Goal: Transaction & Acquisition: Purchase product/service

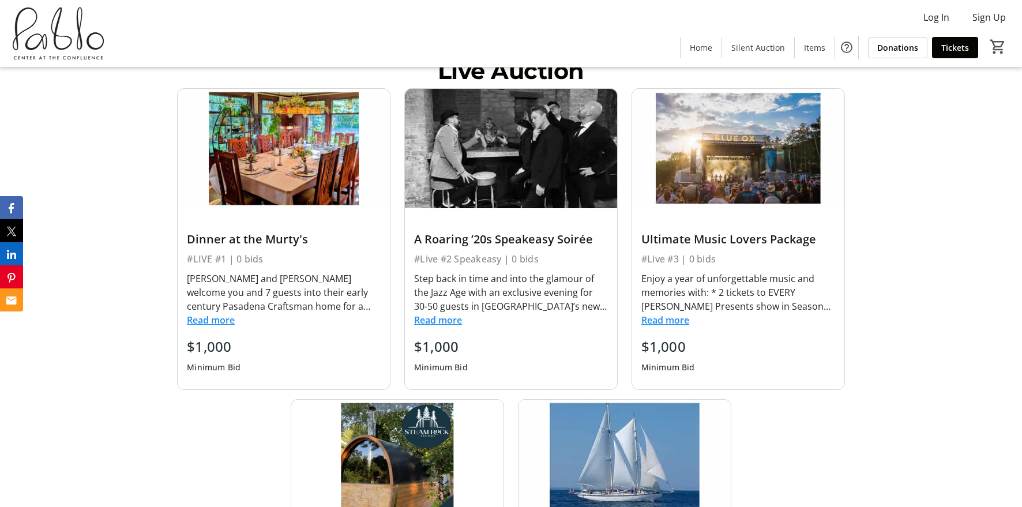
scroll to position [489, 0]
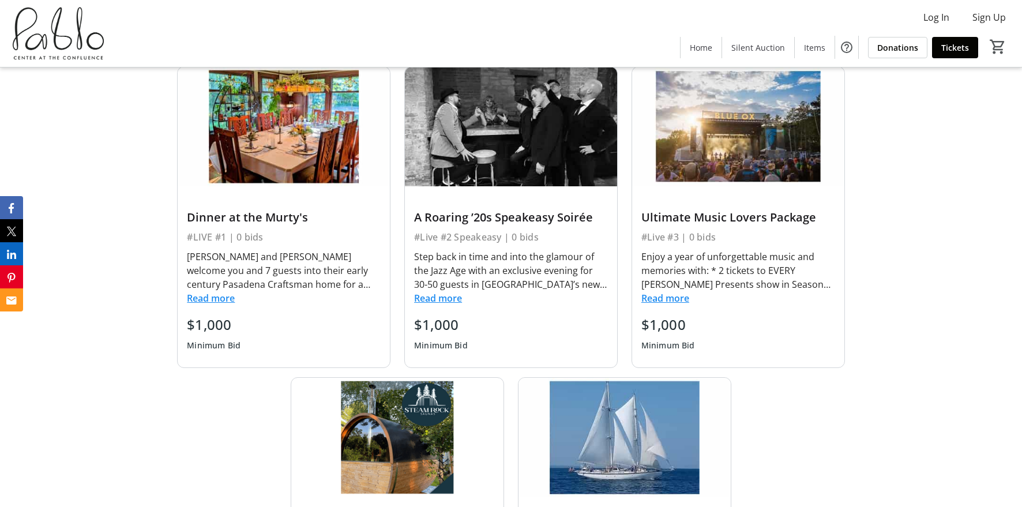
click at [209, 298] on button "Read more" at bounding box center [211, 298] width 48 height 14
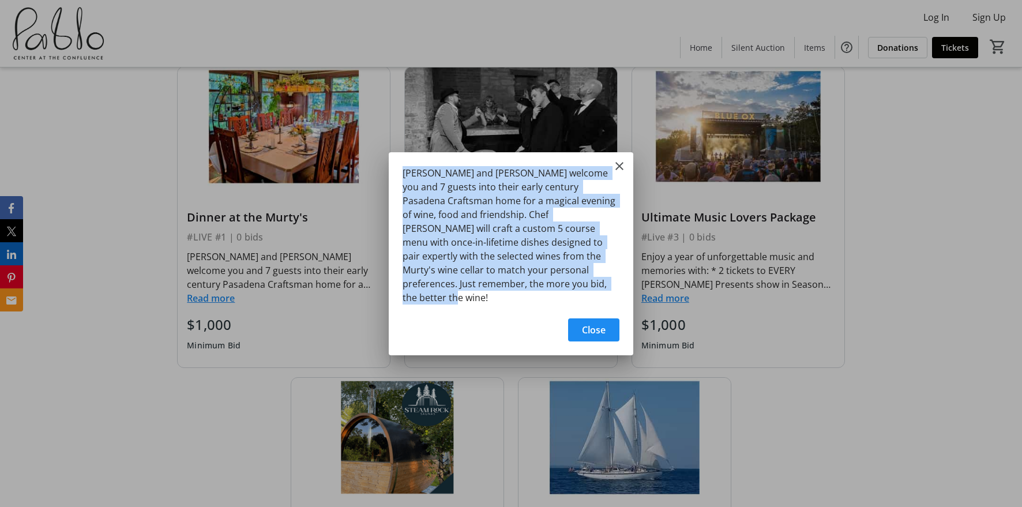
drag, startPoint x: 583, startPoint y: 290, endPoint x: 362, endPoint y: 176, distance: 248.5
click at [362, 176] on div "Jennifer and Samir Murty welcome you and 7 guests into their early century Pasa…" at bounding box center [511, 253] width 1022 height 507
copy div "[PERSON_NAME] and [PERSON_NAME] welcome you and 7 guests into their early centu…"
click at [611, 170] on div "[PERSON_NAME] and [PERSON_NAME] welcome you and 7 guests into their early centu…" at bounding box center [511, 231] width 245 height 159
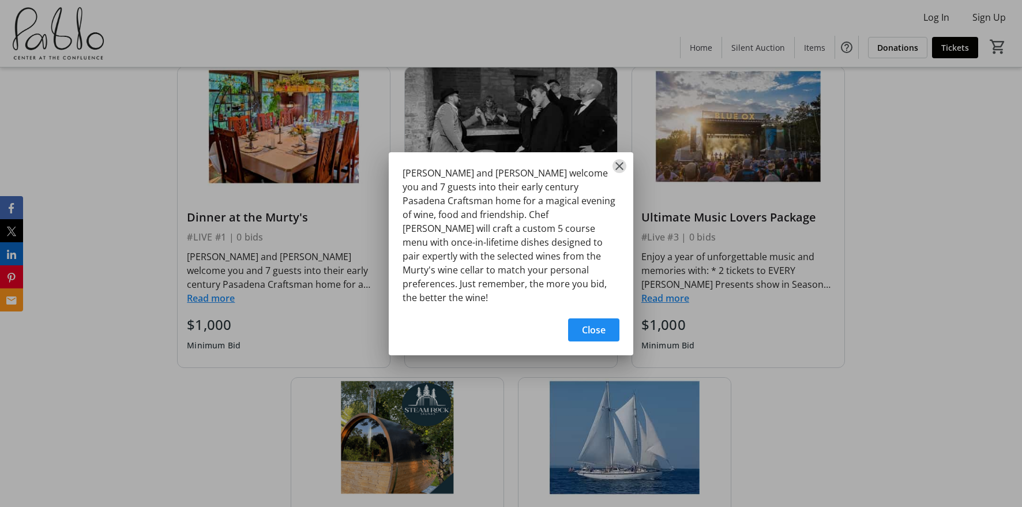
click at [618, 171] on mat-icon "Close" at bounding box center [620, 166] width 14 height 14
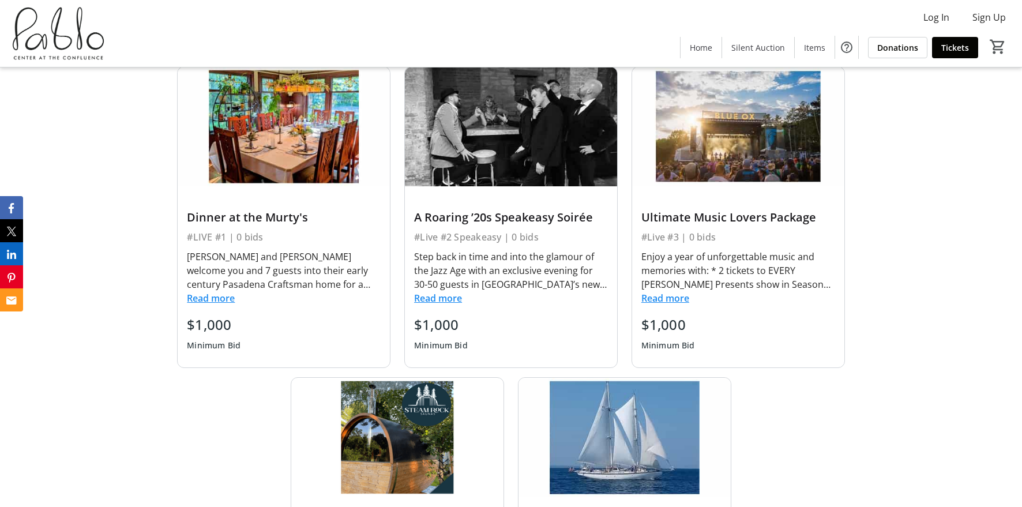
click at [679, 300] on button "Read more" at bounding box center [666, 298] width 48 height 14
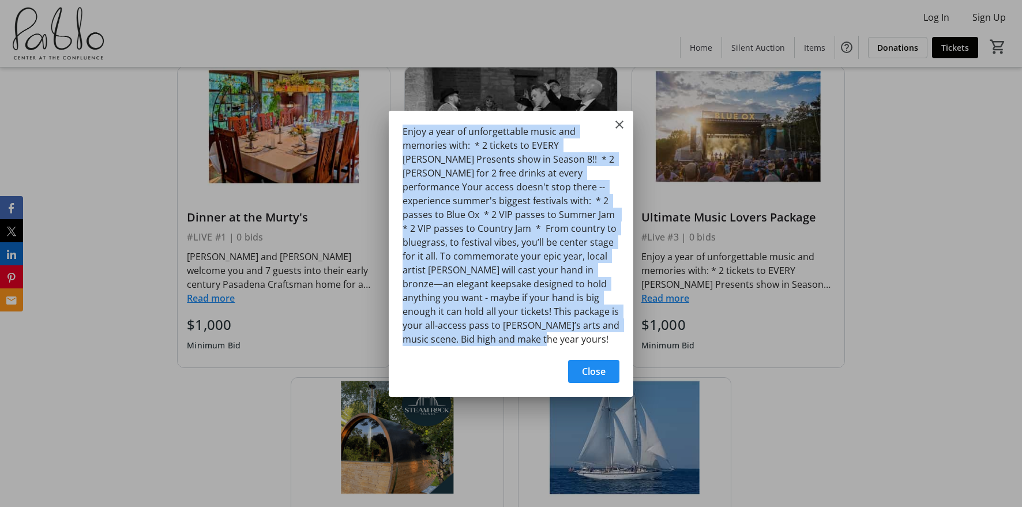
drag, startPoint x: 557, startPoint y: 333, endPoint x: 362, endPoint y: 131, distance: 280.3
click at [362, 131] on div "Enjoy a year of unforgettable music and memories with: * 2 tickets to EVERY Pab…" at bounding box center [511, 253] width 1022 height 507
copy div "Enjoy a year of unforgettable music and memories with: * 2 tickets to EVERY [PE…"
click at [625, 128] on mat-icon "Close" at bounding box center [620, 125] width 14 height 14
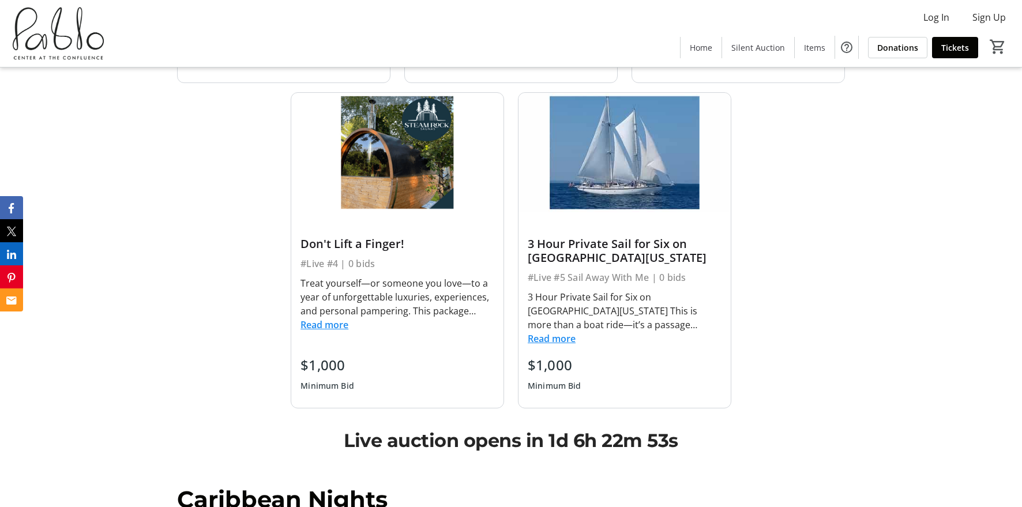
scroll to position [779, 0]
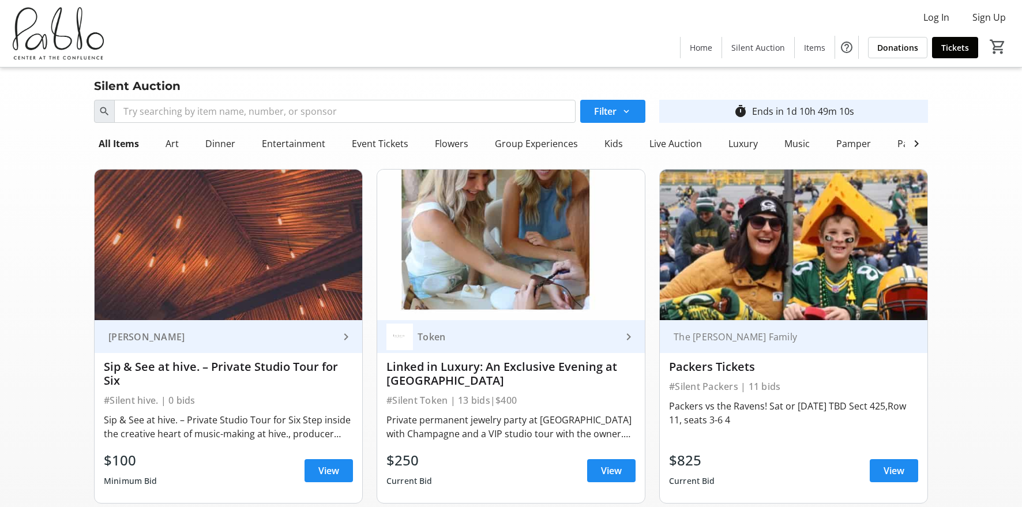
scroll to position [662, 0]
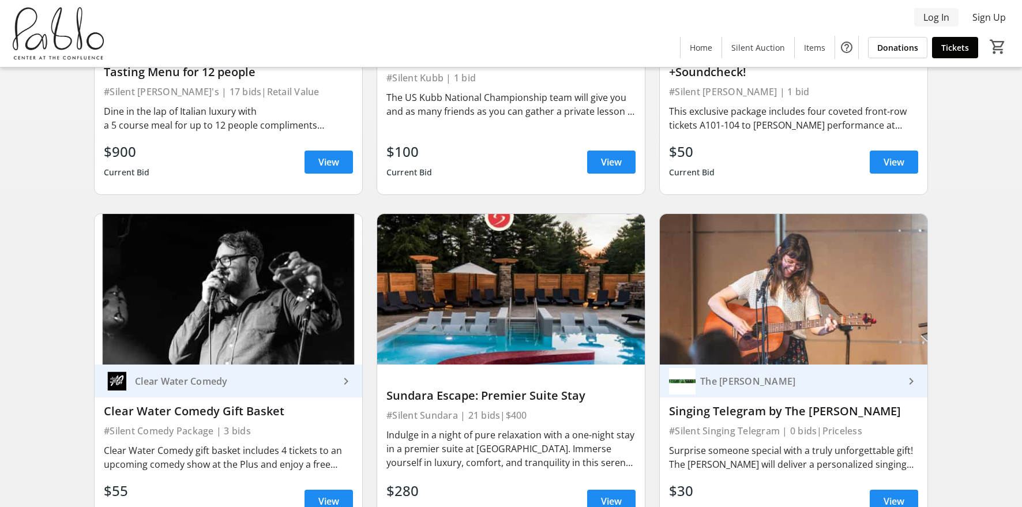
click at [936, 14] on span "Log In" at bounding box center [937, 17] width 26 height 14
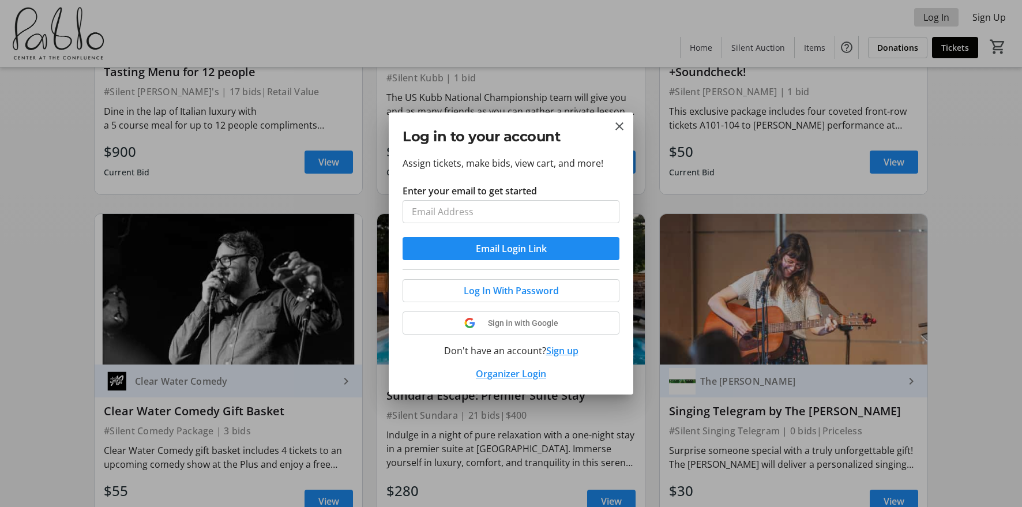
scroll to position [0, 0]
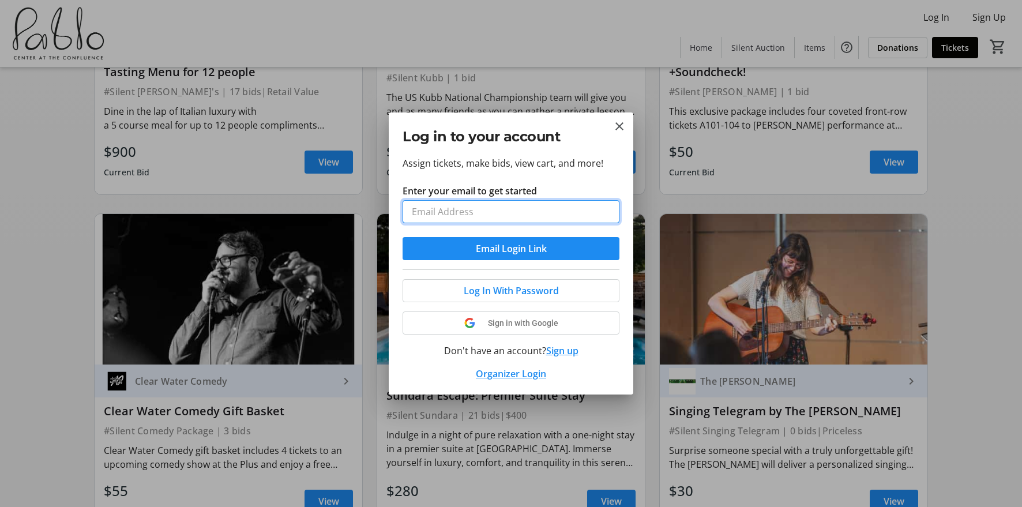
click at [524, 211] on input "Enter your email to get started" at bounding box center [511, 211] width 217 height 23
click at [506, 208] on input "Enter your email to get started" at bounding box center [511, 211] width 217 height 23
click at [614, 119] on mat-icon "Close" at bounding box center [620, 126] width 14 height 14
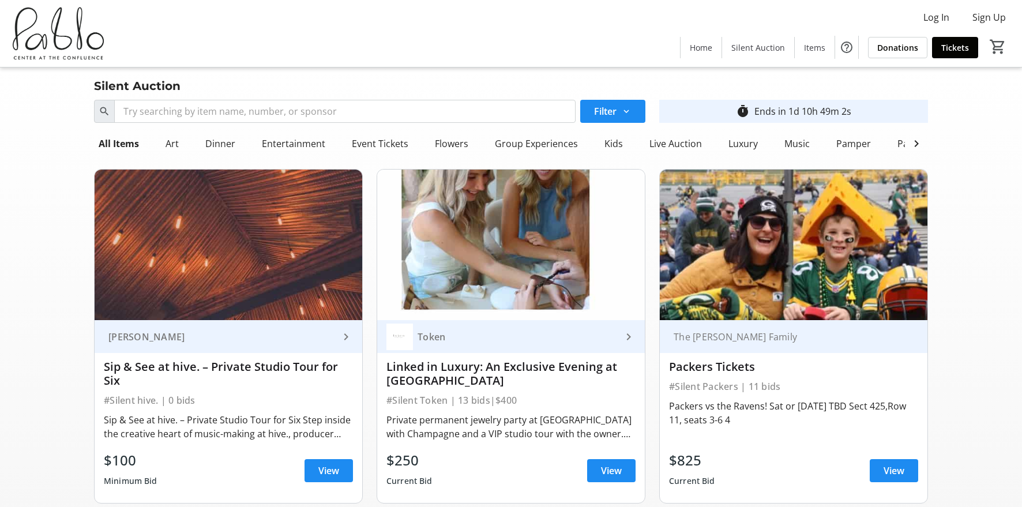
scroll to position [662, 0]
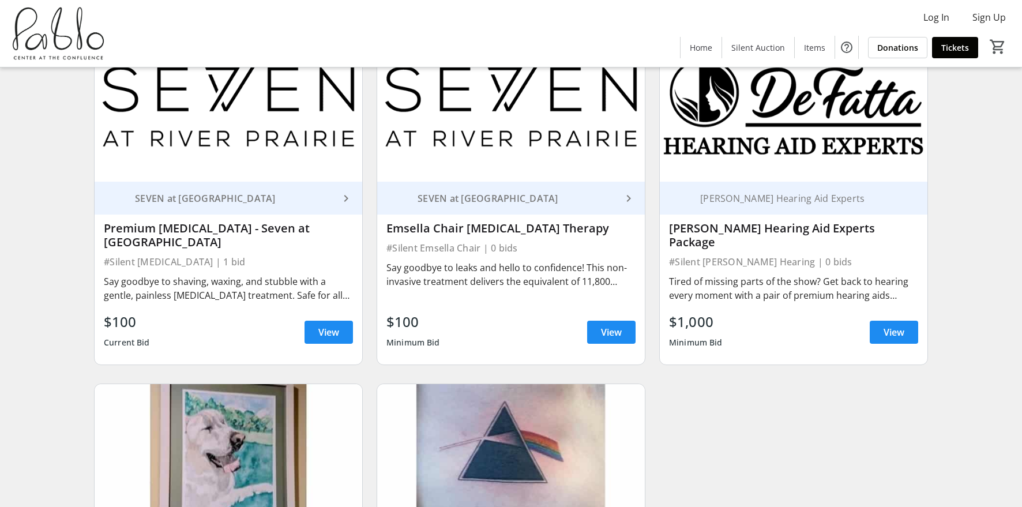
scroll to position [3274, 0]
click at [899, 326] on span "View" at bounding box center [894, 333] width 21 height 14
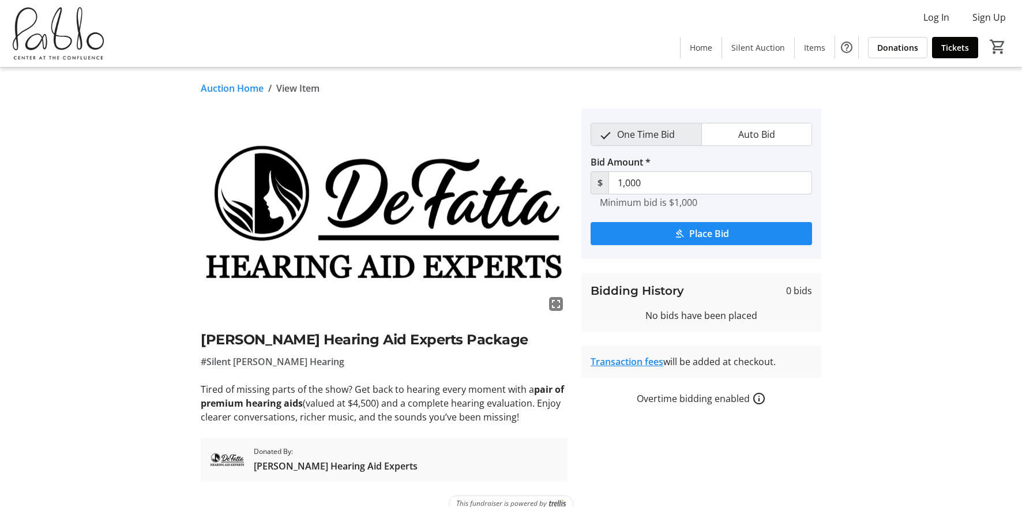
scroll to position [18, 0]
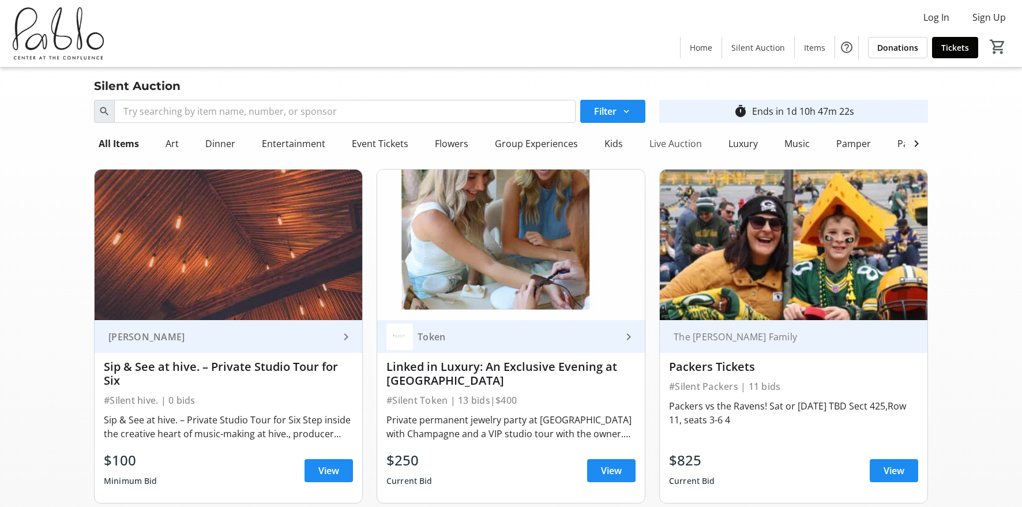
click at [659, 142] on div "Live Auction" at bounding box center [676, 143] width 62 height 23
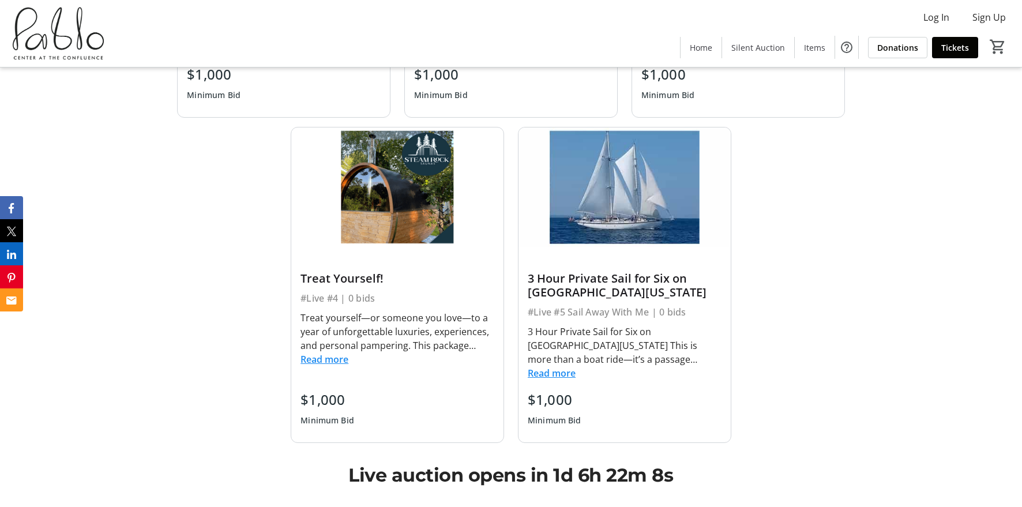
scroll to position [742, 0]
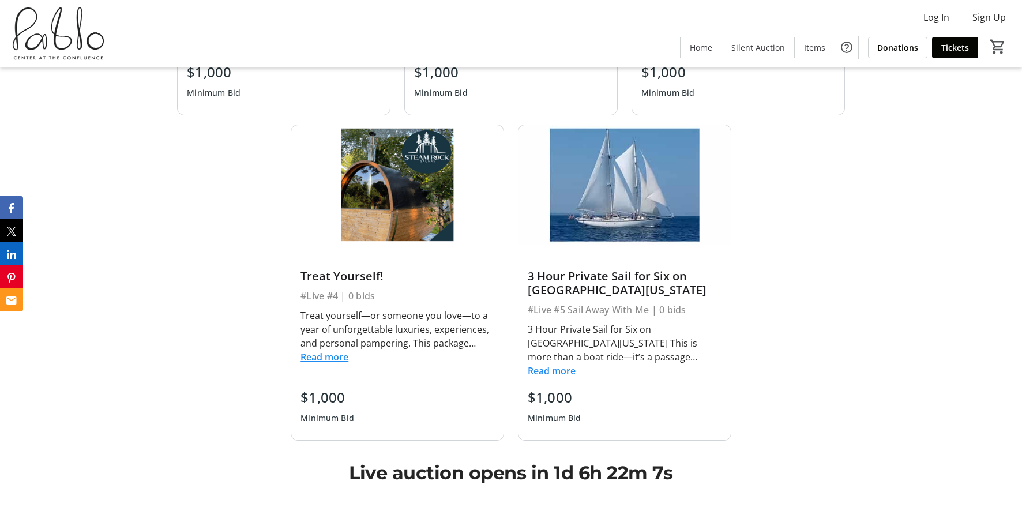
click at [318, 362] on button "Read more" at bounding box center [325, 357] width 48 height 14
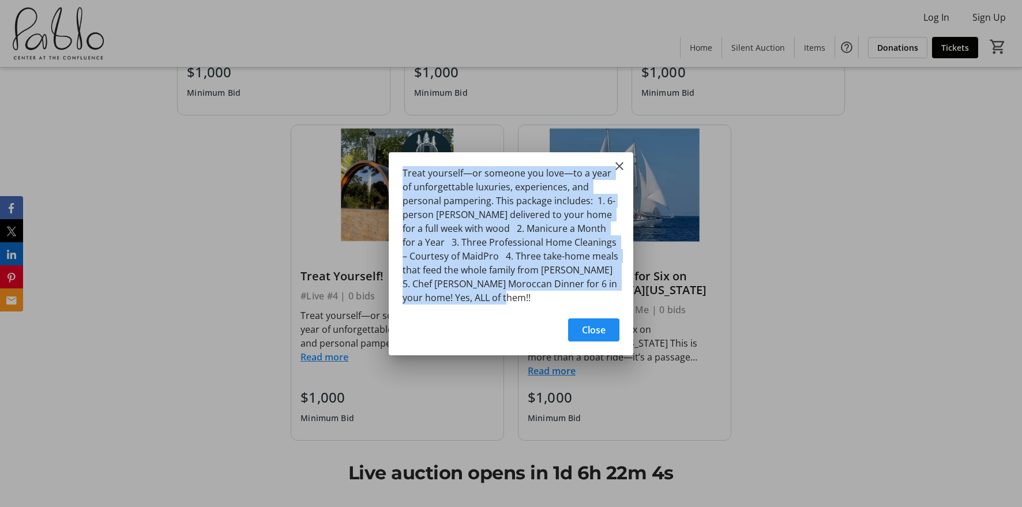
drag, startPoint x: 480, startPoint y: 297, endPoint x: 398, endPoint y: 156, distance: 163.4
click at [398, 156] on div "Treat yourself—or someone you love—to a year of unforgettable luxuries, experie…" at bounding box center [511, 231] width 245 height 159
copy div "Treat yourself—or someone you love—to a year of unforgettable luxuries, experie…"
click at [622, 164] on mat-icon "Close" at bounding box center [620, 166] width 14 height 14
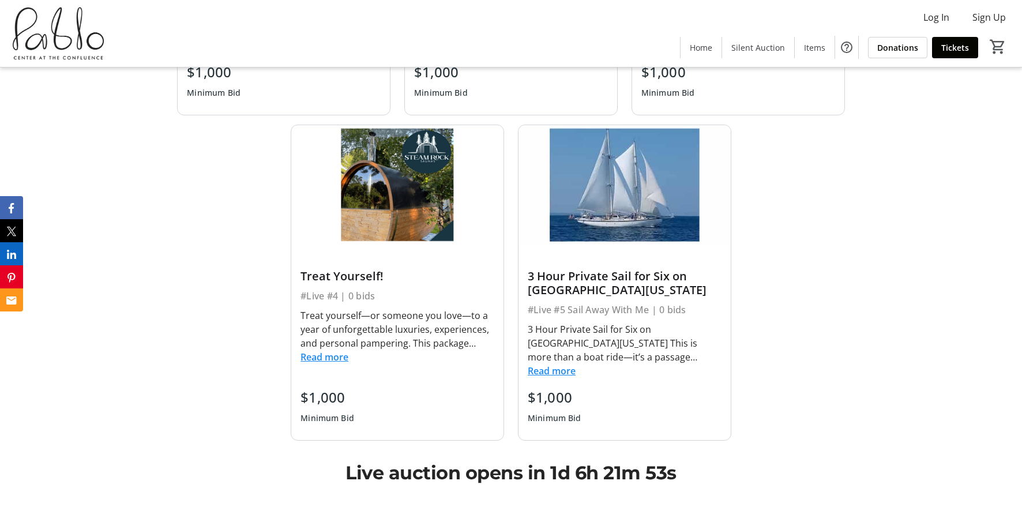
scroll to position [742, 0]
click at [564, 373] on button "Read more" at bounding box center [552, 371] width 48 height 14
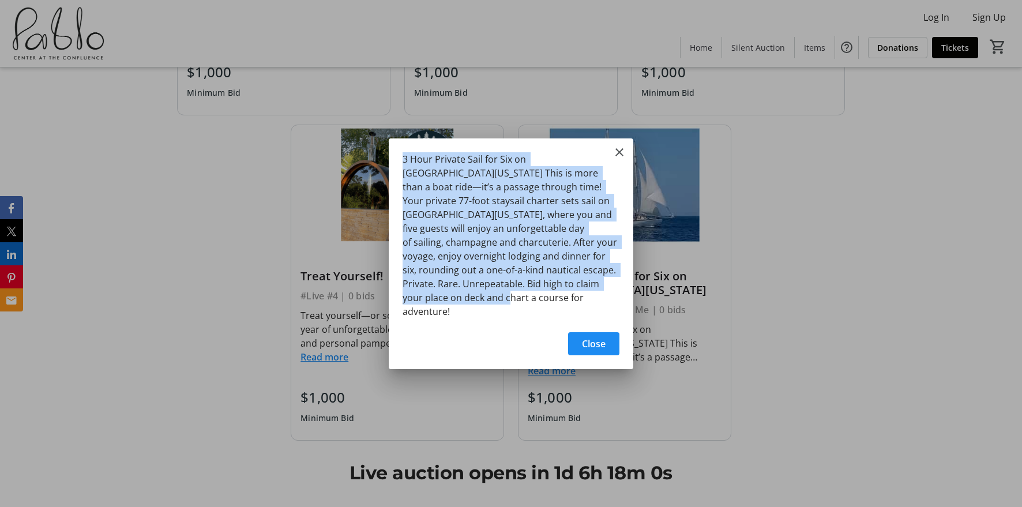
drag, startPoint x: 583, startPoint y: 303, endPoint x: 374, endPoint y: 160, distance: 252.7
click at [374, 160] on div "3 Hour Private Sail for Six on [GEOGRAPHIC_DATA][US_STATE] This is more than a …" at bounding box center [511, 253] width 1022 height 507
copy div "3 Hour Private Sail for Six on [GEOGRAPHIC_DATA][US_STATE] This is more than a …"
